Goal: Information Seeking & Learning: Get advice/opinions

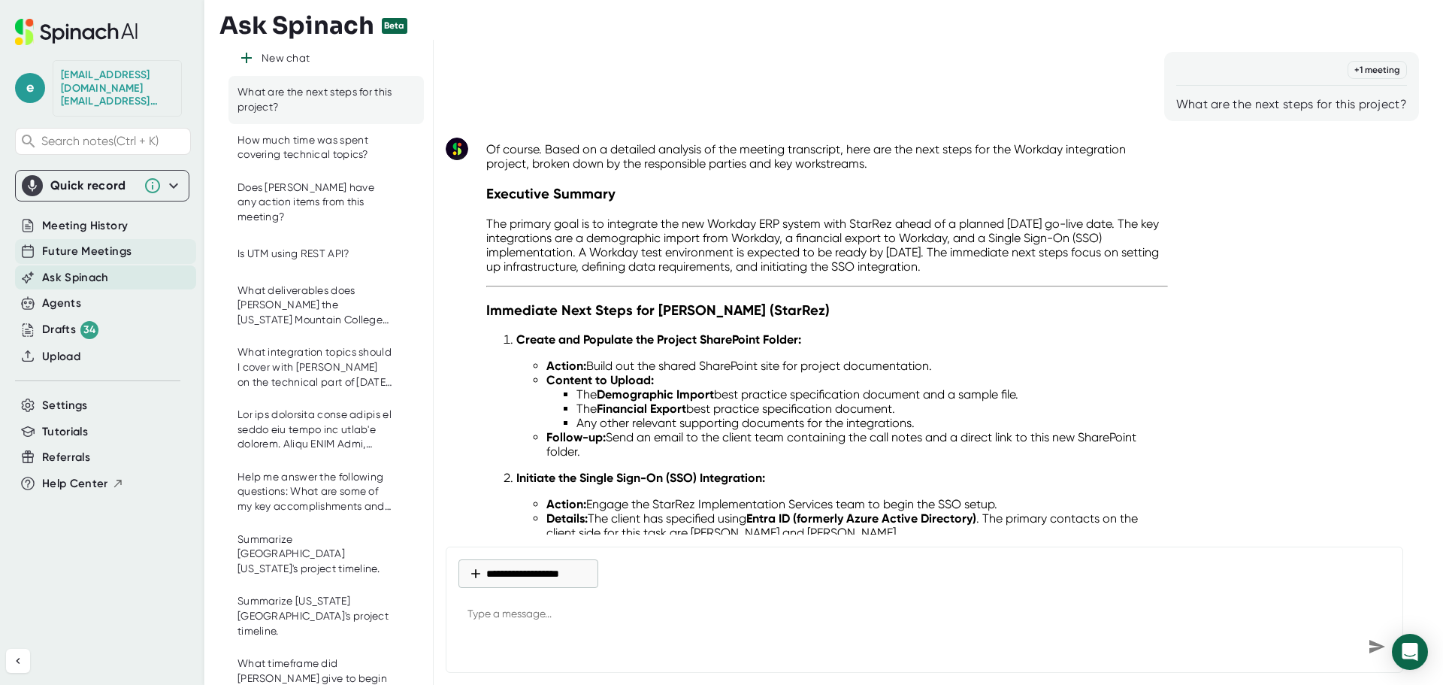
drag, startPoint x: 91, startPoint y: 235, endPoint x: 92, endPoint y: 226, distance: 9.1
click at [92, 239] on div "Future Meetings" at bounding box center [105, 251] width 181 height 25
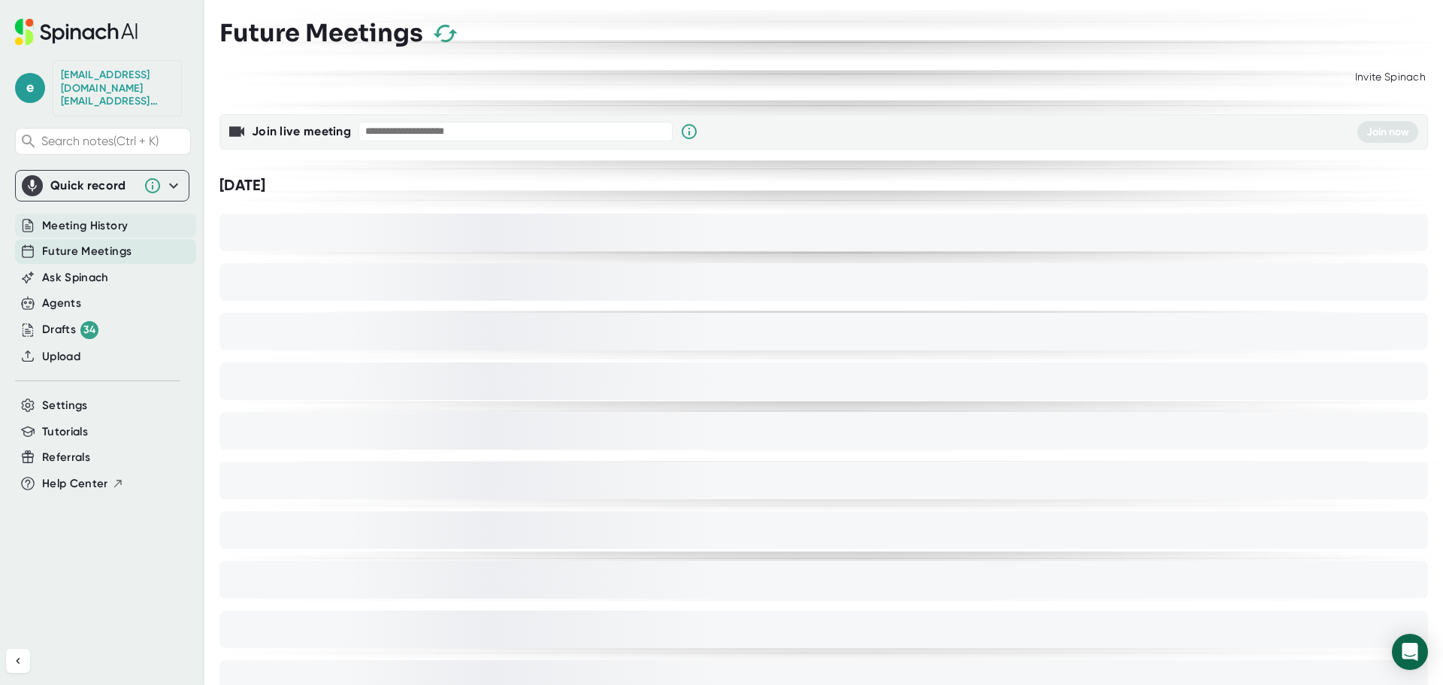
click at [94, 217] on span "Meeting History" at bounding box center [85, 225] width 86 height 17
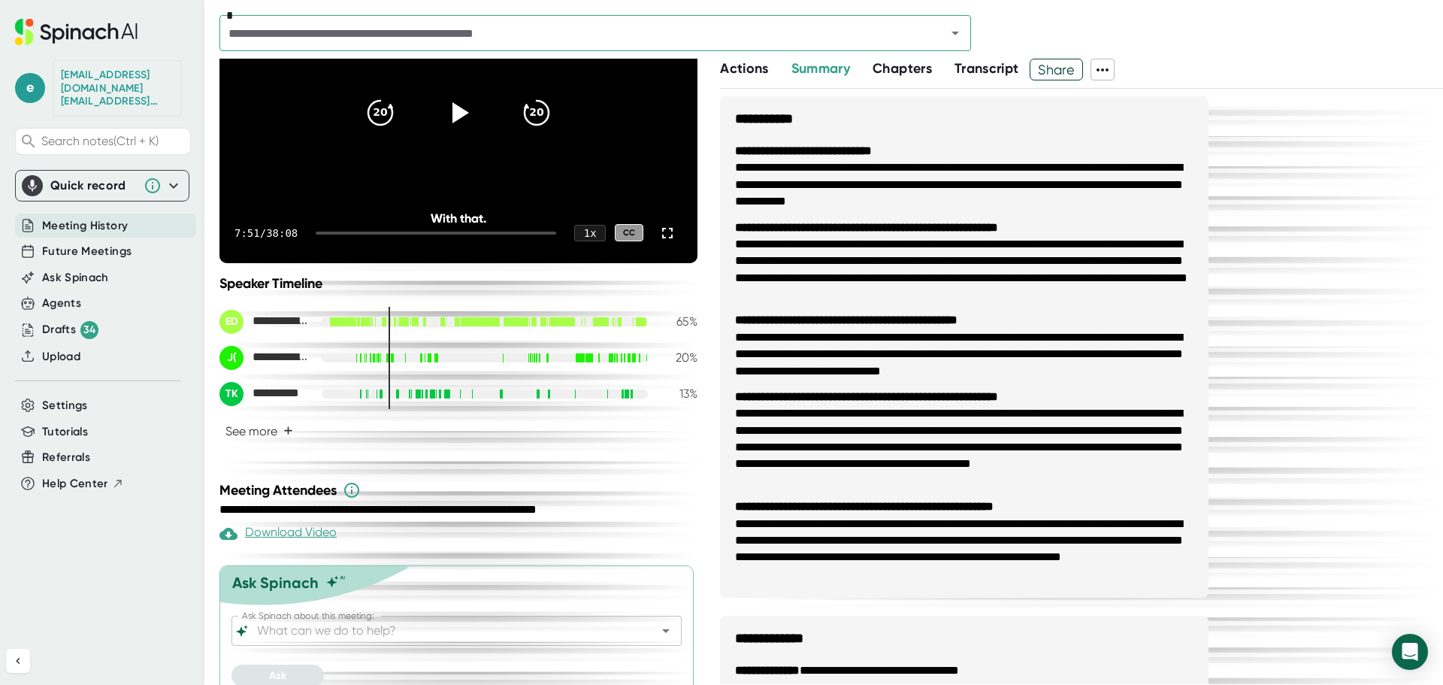
scroll to position [218, 0]
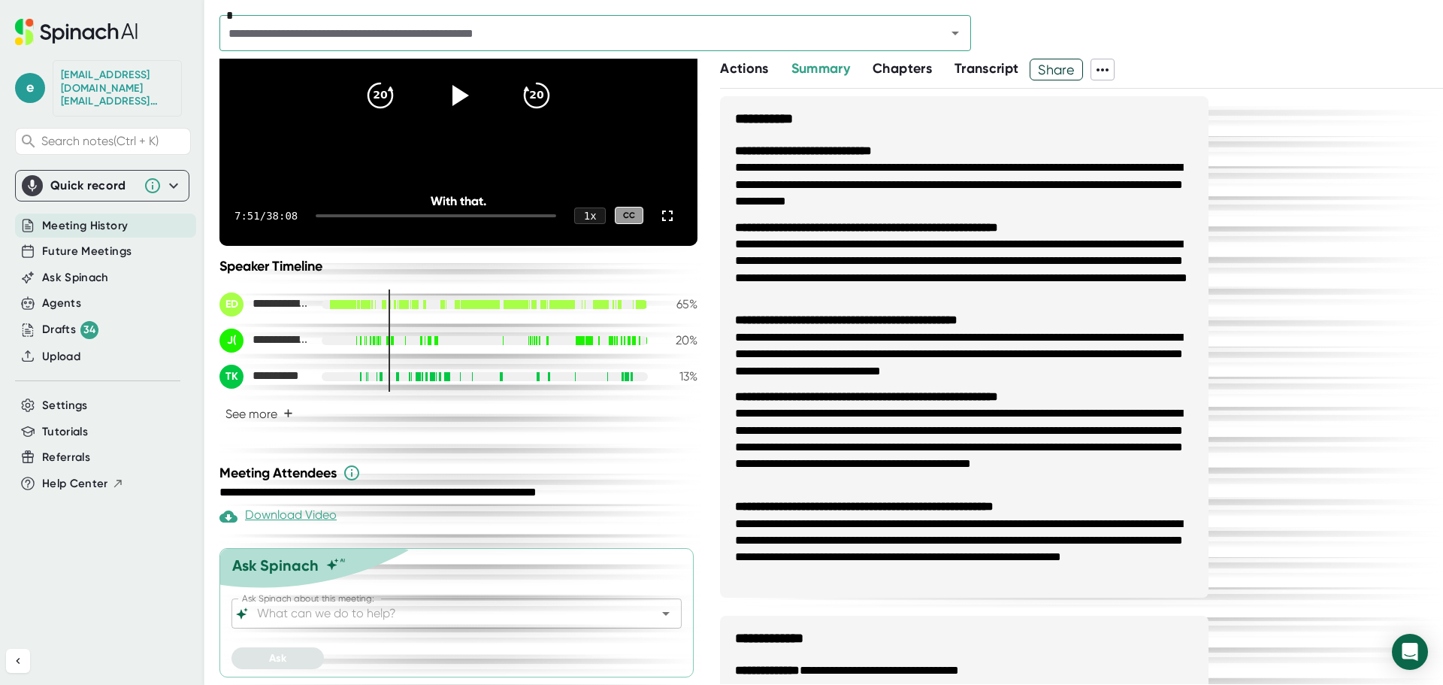
click at [503, 613] on input "Ask Spinach about this meeting:" at bounding box center [443, 613] width 379 height 21
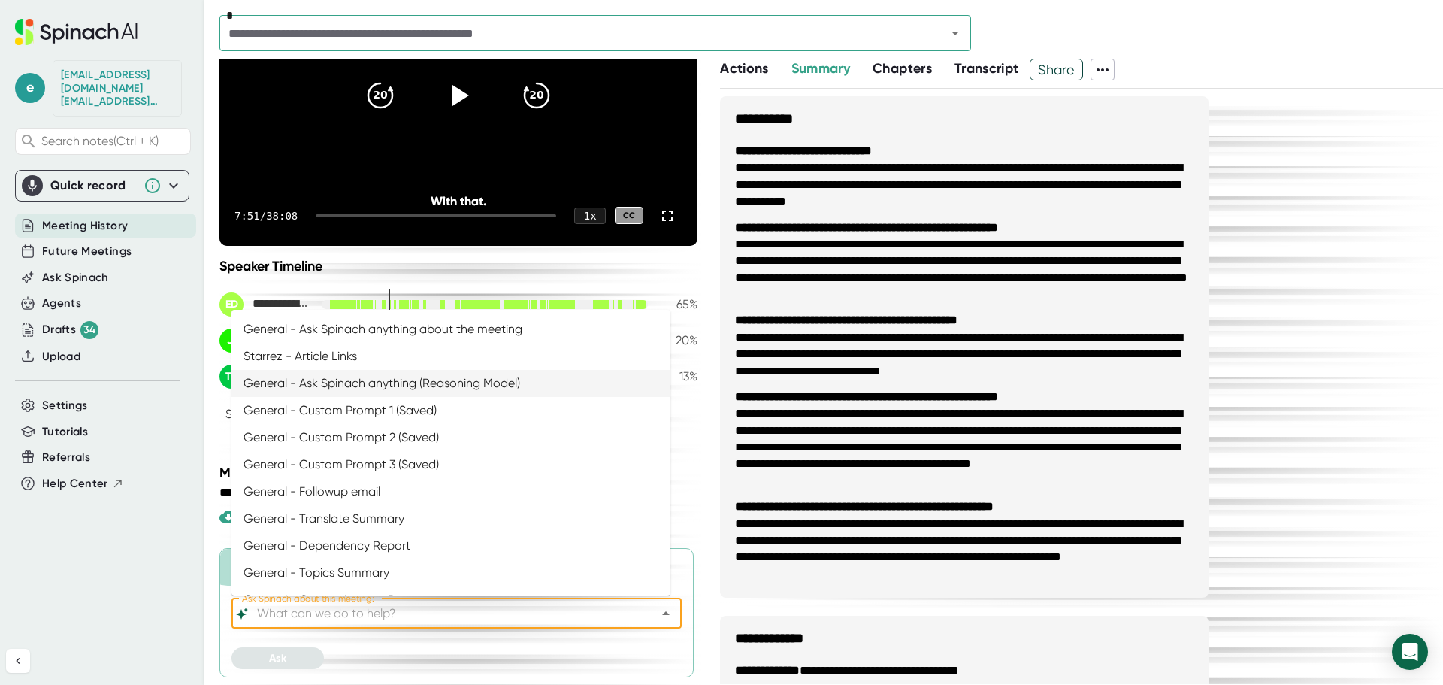
click at [413, 382] on li "General - Ask Spinach anything (Reasoning Model)" at bounding box center [450, 383] width 439 height 27
type input "General - Ask Spinach anything (Reasoning Model)"
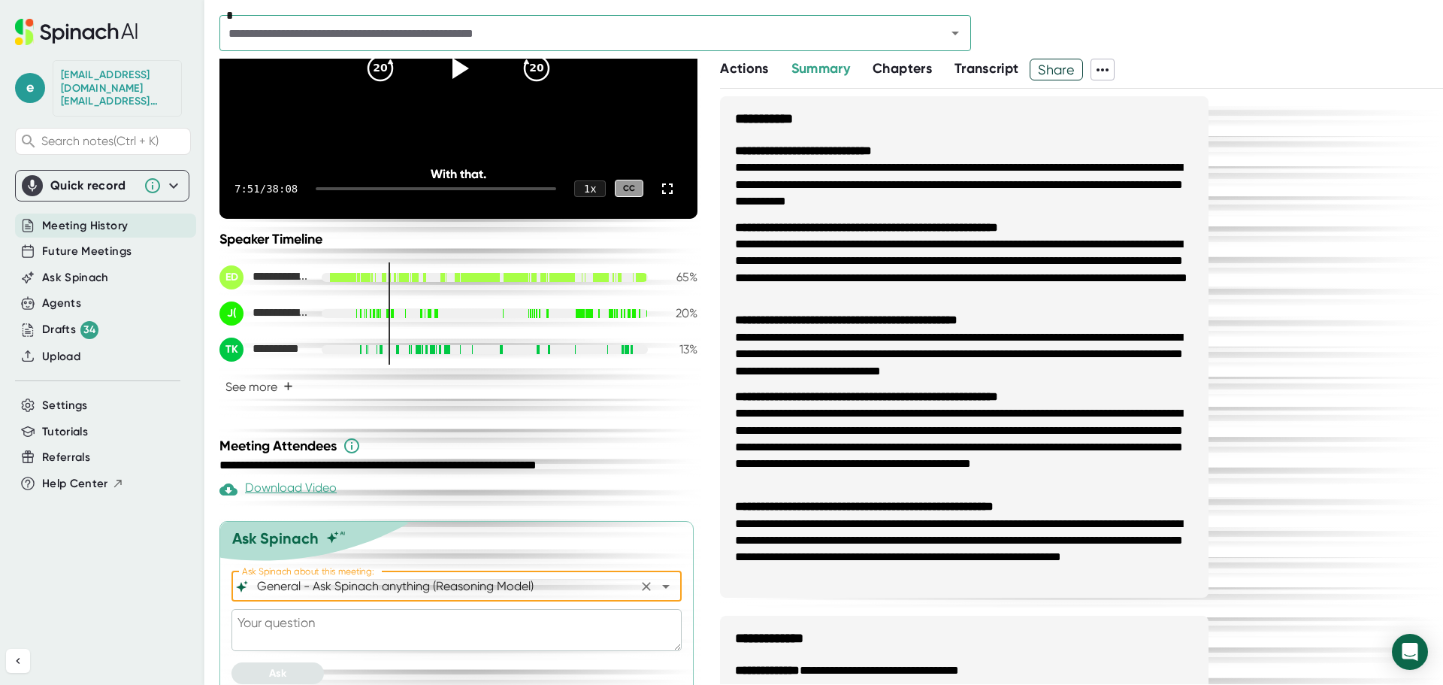
scroll to position [260, 0]
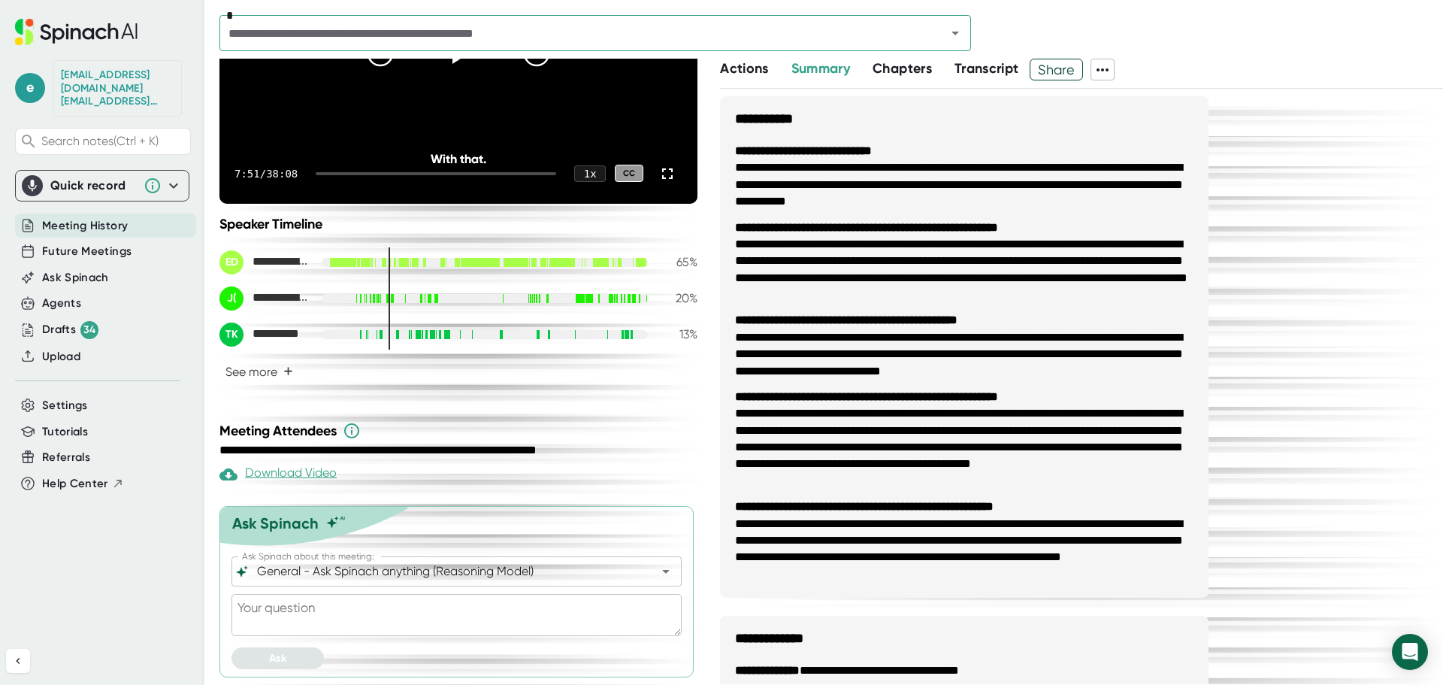
click at [341, 606] on textarea at bounding box center [456, 615] width 450 height 42
type textarea "x"
paste textarea "Summarize into call notes using the following format: Action Items: Organized b…"
type textarea "Summarize into call notes using the following format: Action Items: Organized b…"
type textarea "x"
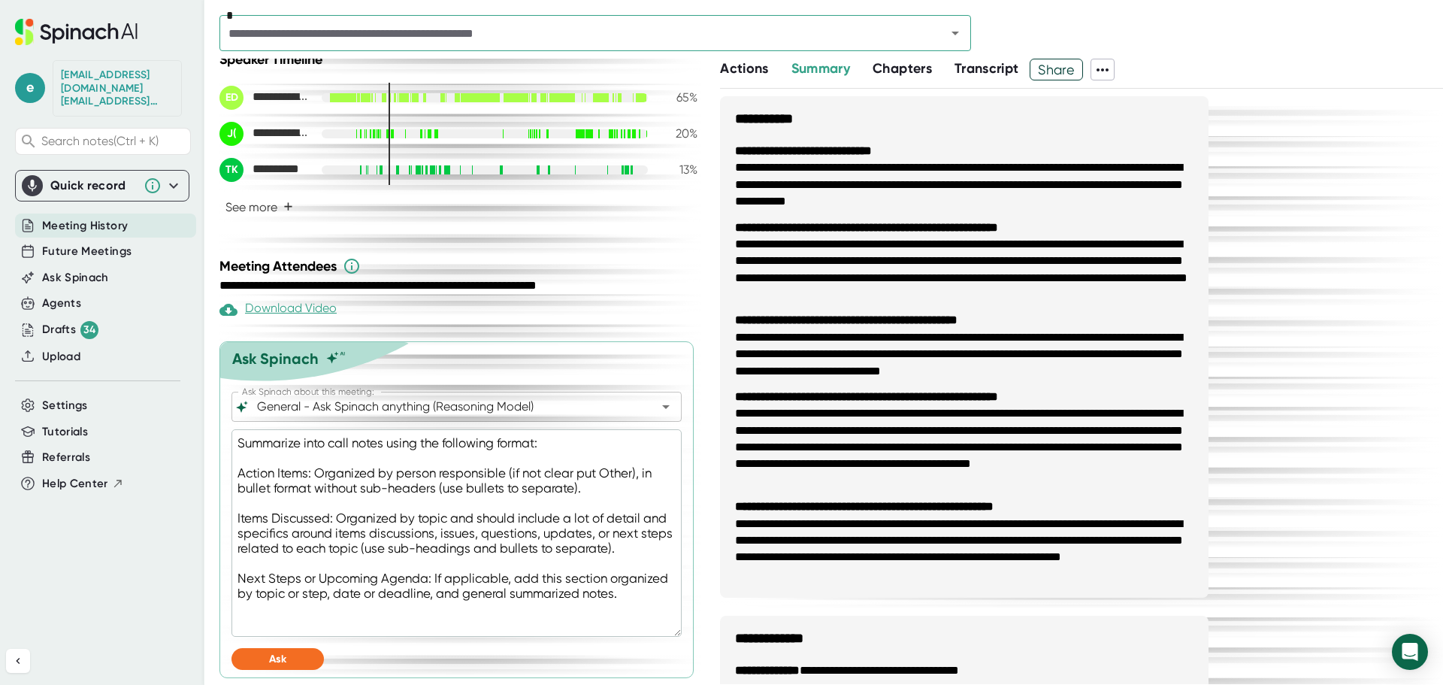
scroll to position [425, 0]
type textarea "Summarize into call notes using the following format: Action Items: Organized b…"
click at [290, 658] on button "Ask" at bounding box center [277, 658] width 92 height 22
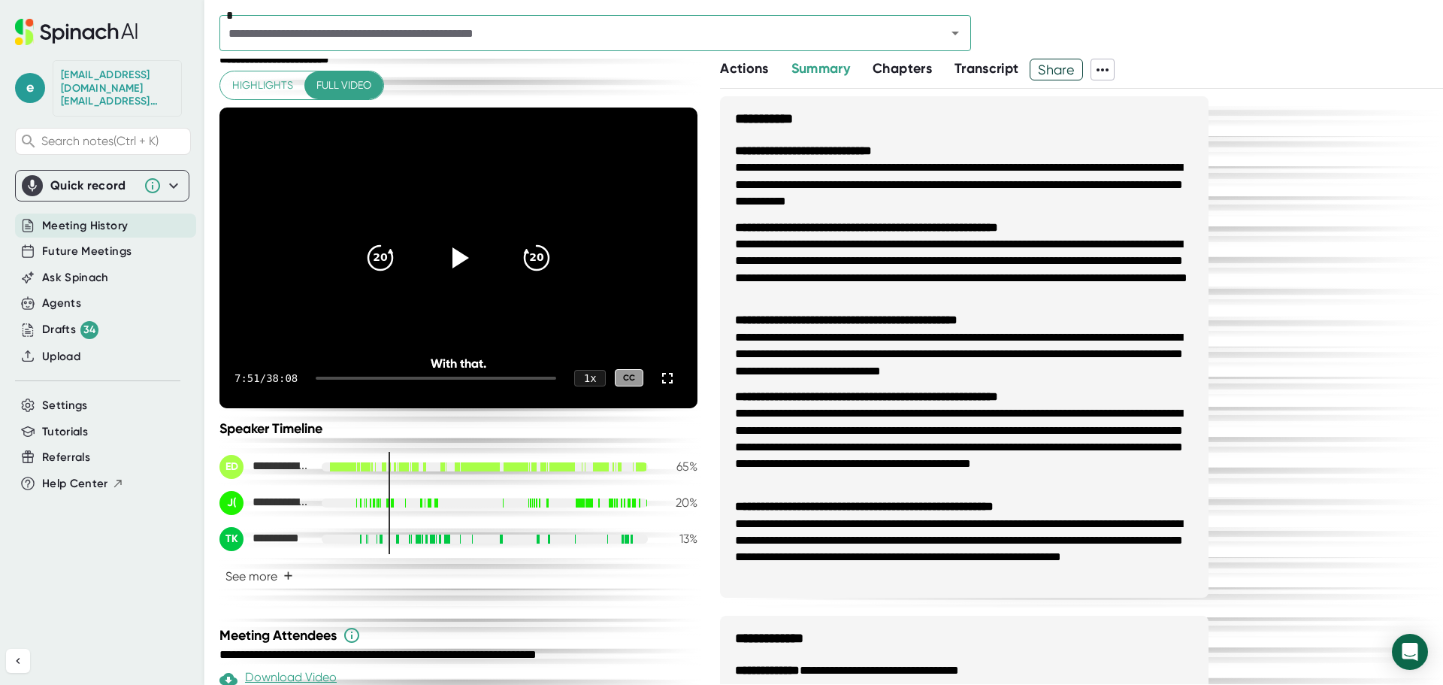
scroll to position [50, 0]
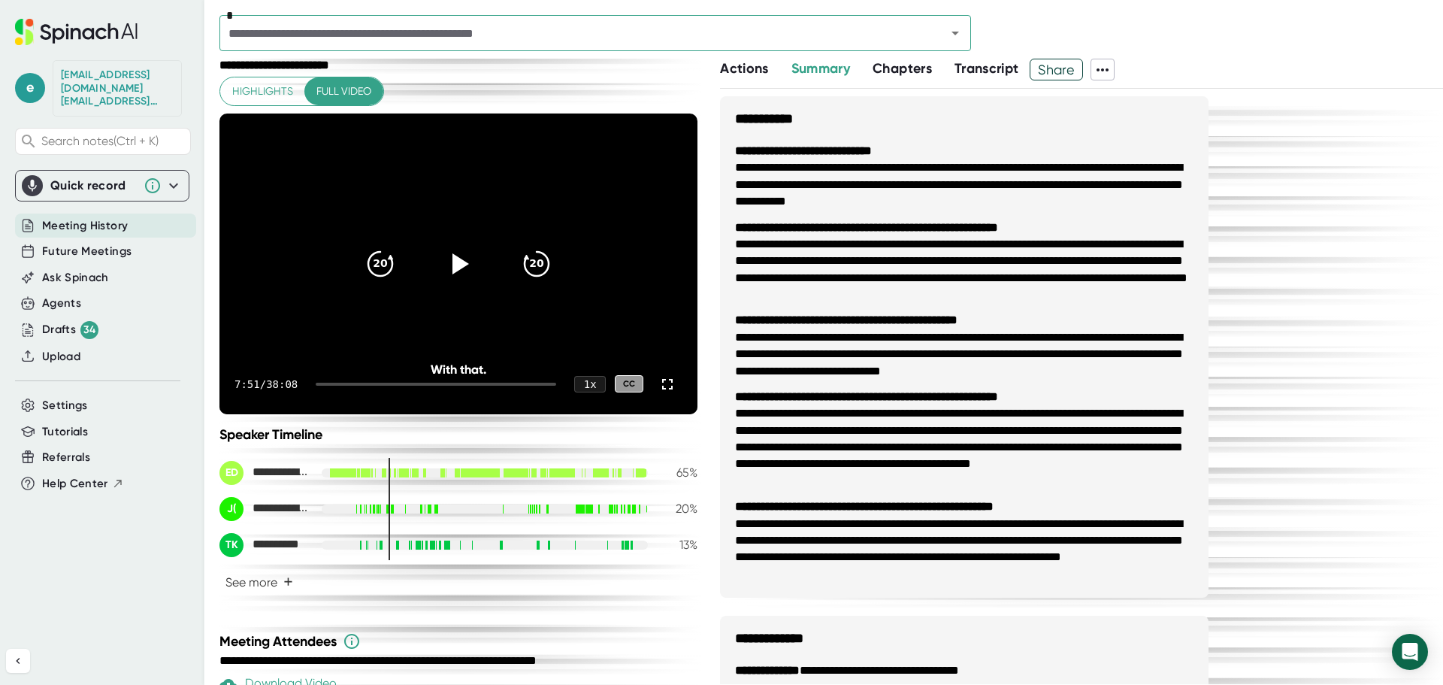
type textarea "x"
